Goal: Information Seeking & Learning: Compare options

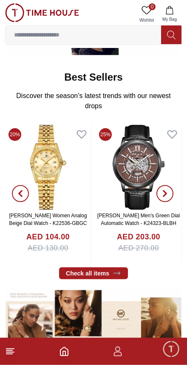
scroll to position [269, 0]
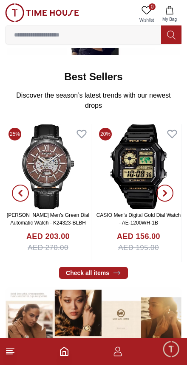
click at [54, 195] on img at bounding box center [48, 166] width 86 height 85
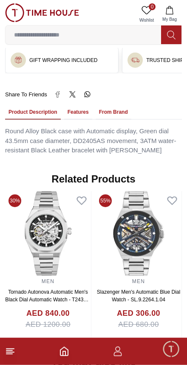
scroll to position [599, 0]
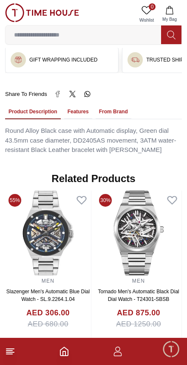
click at [175, 236] on img at bounding box center [139, 233] width 86 height 85
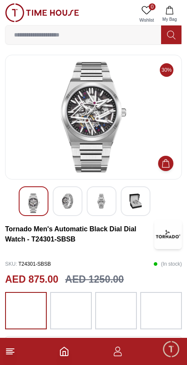
click at [68, 204] on img at bounding box center [67, 201] width 15 height 15
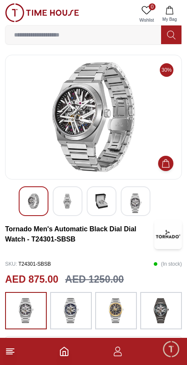
click at [107, 204] on img at bounding box center [101, 201] width 15 height 15
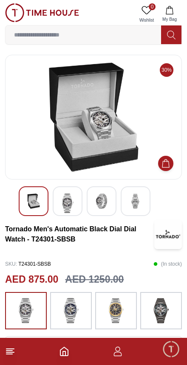
click at [136, 201] on img at bounding box center [135, 201] width 15 height 15
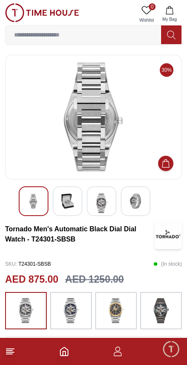
click at [104, 204] on img at bounding box center [101, 204] width 15 height 20
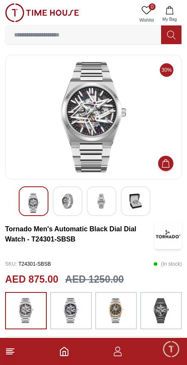
click at [90, 136] on img at bounding box center [93, 117] width 162 height 110
click at [101, 124] on img at bounding box center [93, 117] width 162 height 110
click at [114, 125] on img at bounding box center [93, 117] width 162 height 110
click at [110, 122] on img at bounding box center [93, 117] width 162 height 110
click at [142, 194] on img at bounding box center [135, 201] width 15 height 15
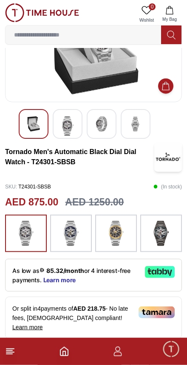
scroll to position [78, 0]
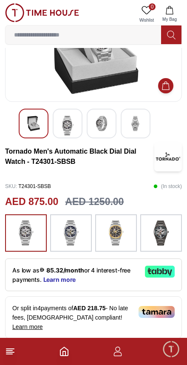
click at [123, 230] on img at bounding box center [115, 233] width 21 height 29
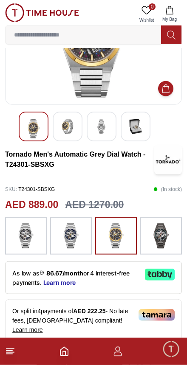
scroll to position [76, 0]
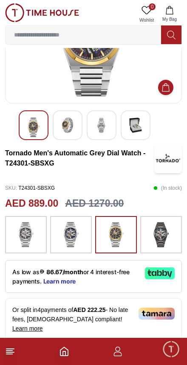
click at [81, 228] on img at bounding box center [70, 234] width 21 height 29
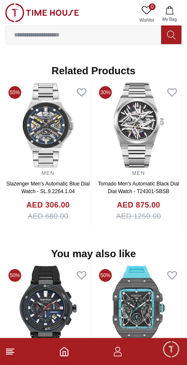
scroll to position [690, 0]
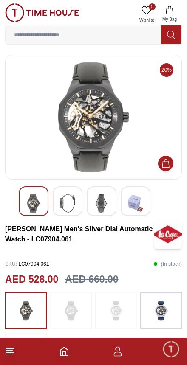
click at [158, 305] on img at bounding box center [160, 310] width 21 height 29
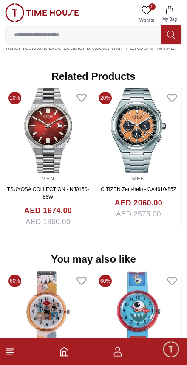
scroll to position [701, 0]
